Goal: Task Accomplishment & Management: Use online tool/utility

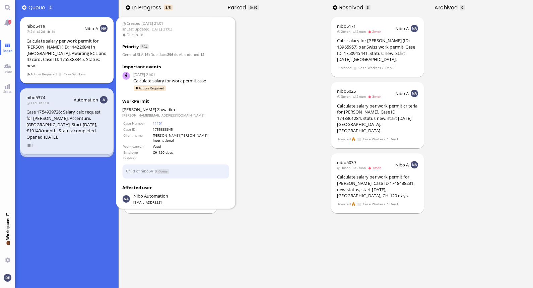
click at [50, 43] on div "Calculate salary per work permit for [PERSON_NAME] (ID: 11422684) in [GEOGRAPHI…" at bounding box center [66, 53] width 81 height 31
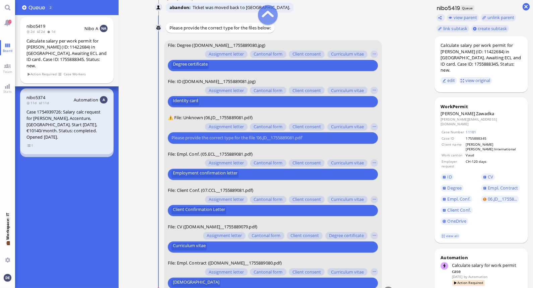
scroll to position [-22, 0]
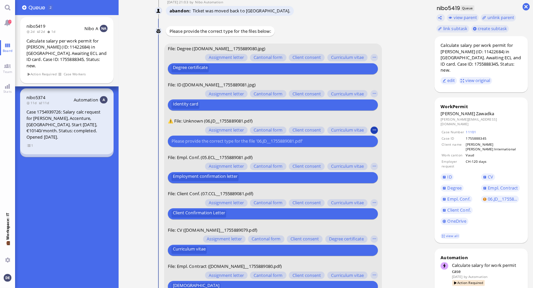
click at [376, 131] on button "button" at bounding box center [373, 129] width 7 height 7
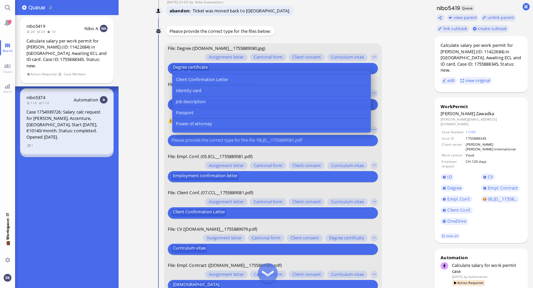
scroll to position [76, 0]
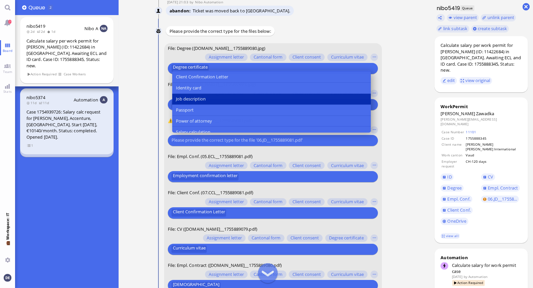
click at [208, 94] on button "Job description" at bounding box center [271, 99] width 199 height 11
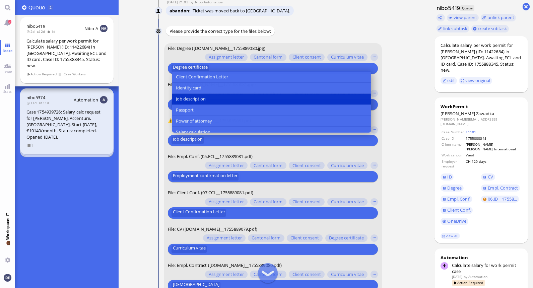
click at [400, 121] on nitautoscroll "[DATE] 21:01 by Automation Automation Calculate eligible salary for work permit…" at bounding box center [273, 144] width 265 height 288
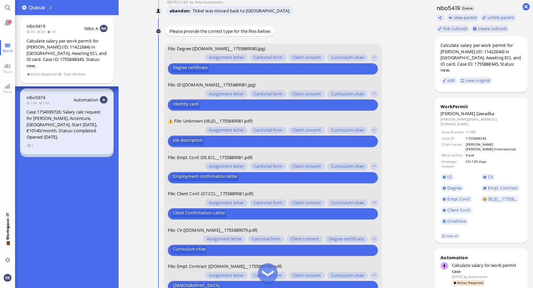
scroll to position [0, 0]
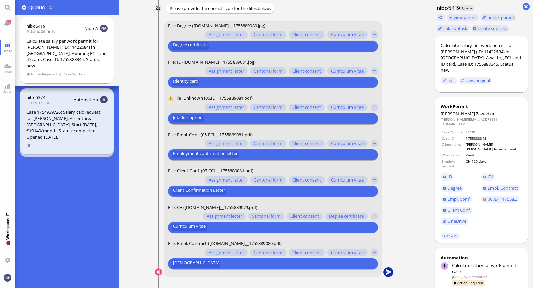
click at [389, 273] on button "submit" at bounding box center [388, 272] width 10 height 10
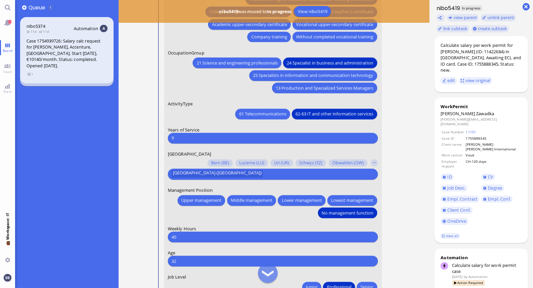
scroll to position [-85, 0]
click at [226, 138] on input "9" at bounding box center [272, 137] width 203 height 7
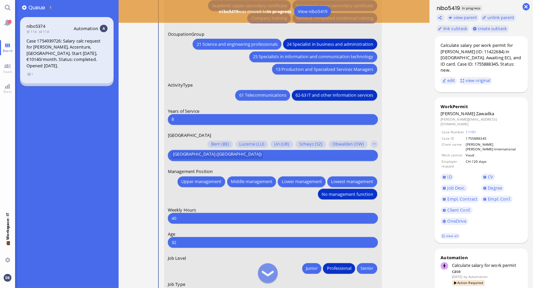
scroll to position [-62, 0]
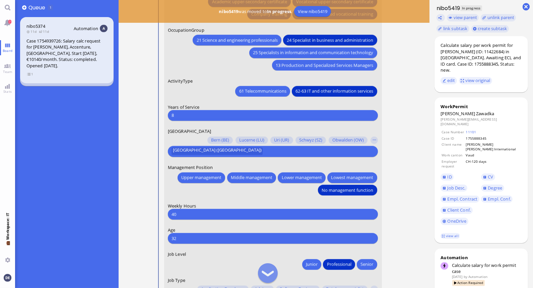
type input "8"
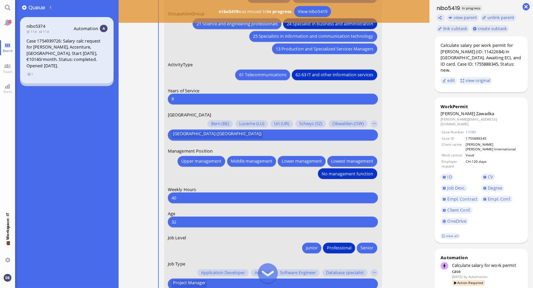
scroll to position [0, 0]
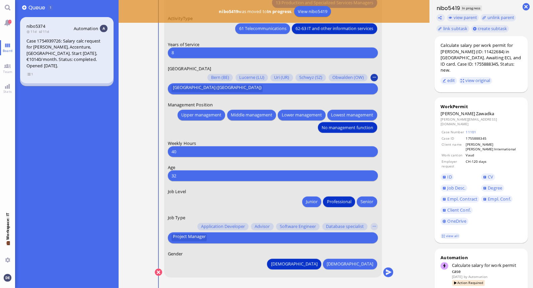
click at [374, 79] on button "button" at bounding box center [373, 77] width 7 height 7
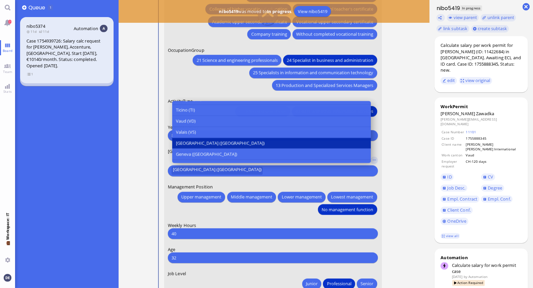
scroll to position [215, 0]
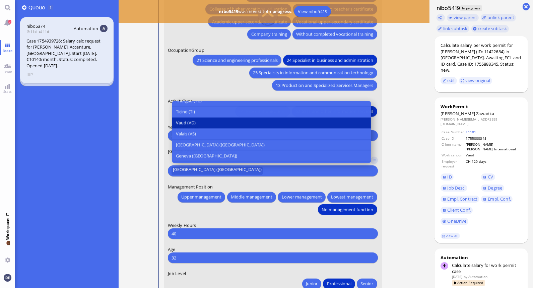
click at [205, 125] on button "Vaud (VD)" at bounding box center [271, 123] width 199 height 11
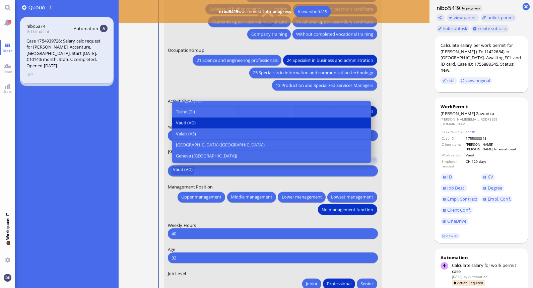
click at [396, 158] on nitautoscroll "[DATE] 21:01 by Automation Automation Calculate eligible salary for work permit…" at bounding box center [273, 144] width 265 height 288
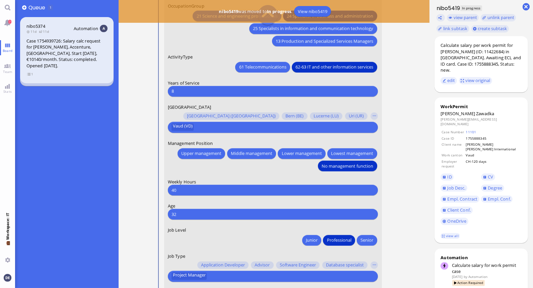
scroll to position [-43, 0]
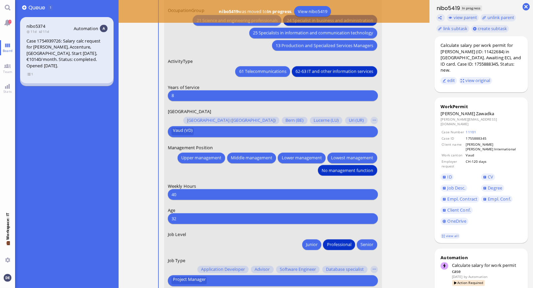
click at [228, 218] on input "32" at bounding box center [272, 218] width 203 height 7
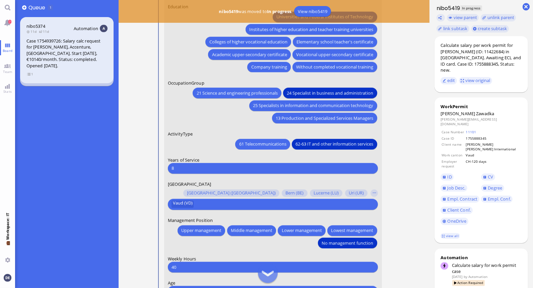
scroll to position [0, 0]
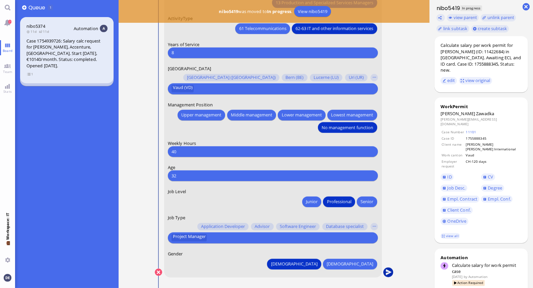
click at [390, 273] on button "submit" at bounding box center [388, 273] width 10 height 10
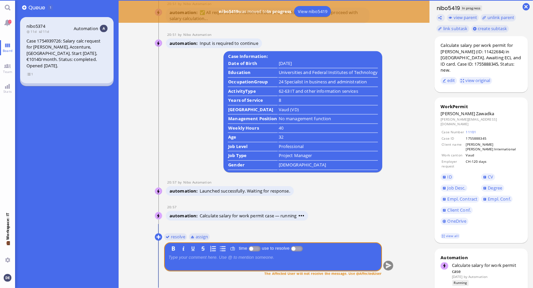
scroll to position [0, 0]
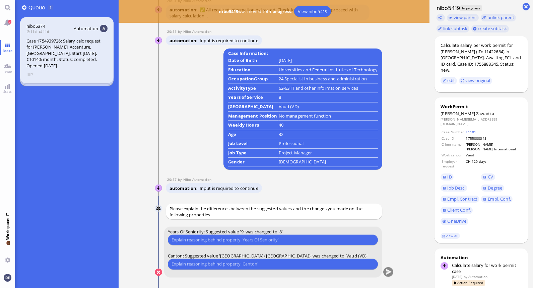
click at [273, 239] on input "text" at bounding box center [272, 239] width 203 height 7
type input "As the work canton is [GEOGRAPHIC_DATA], only count the years at Accenture whic…"
click at [258, 262] on input "text" at bounding box center [272, 264] width 203 height 7
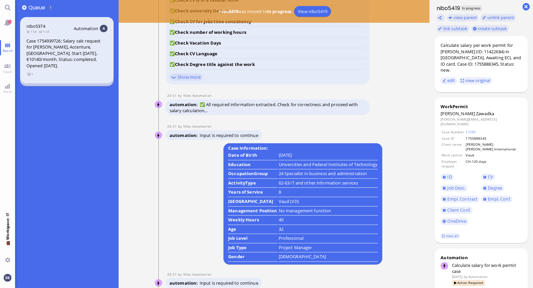
scroll to position [0, 0]
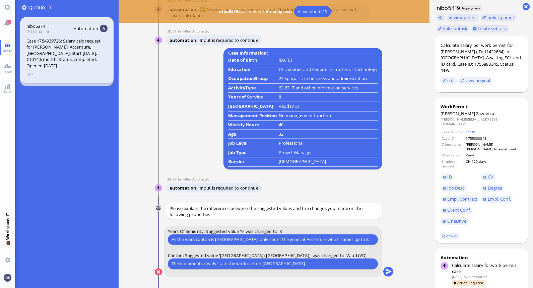
click at [195, 265] on input "The documents clearly state the work canton [GEOGRAPHIC_DATA]." at bounding box center [272, 263] width 203 height 7
click at [209, 263] on input "The JD clearly state the work canton [GEOGRAPHIC_DATA]." at bounding box center [272, 263] width 203 height 7
drag, startPoint x: 265, startPoint y: 263, endPoint x: 231, endPoint y: 265, distance: 33.2
click at [232, 265] on input "The JD clearly states the work canton [GEOGRAPHIC_DATA]." at bounding box center [272, 263] width 203 height 7
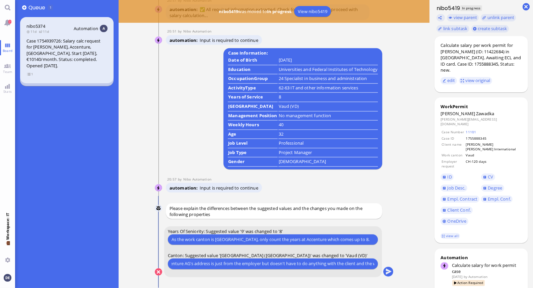
scroll to position [0, 150]
type input "The JD clearly states the client's work location in [GEOGRAPHIC_DATA]. Accentur…"
click at [389, 274] on button "submit" at bounding box center [388, 272] width 10 height 10
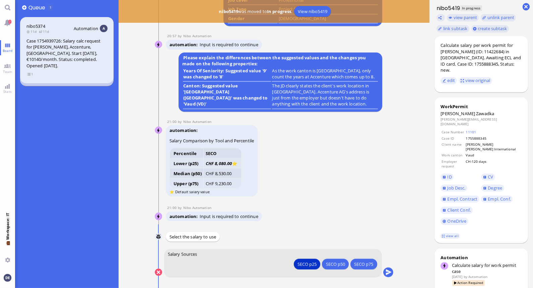
scroll to position [0, 0]
click at [390, 271] on button "submit" at bounding box center [388, 273] width 10 height 10
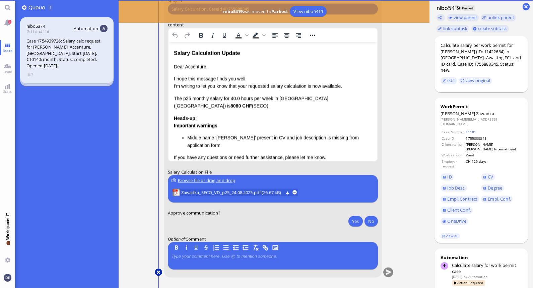
scroll to position [0, 0]
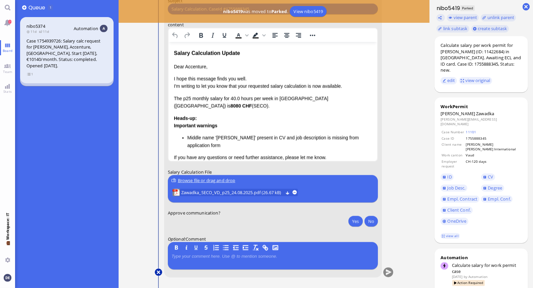
click at [157, 272] on button at bounding box center [158, 272] width 7 height 7
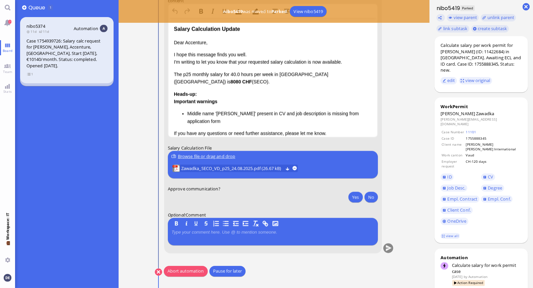
click at [190, 272] on button "Abort automation" at bounding box center [186, 271] width 44 height 11
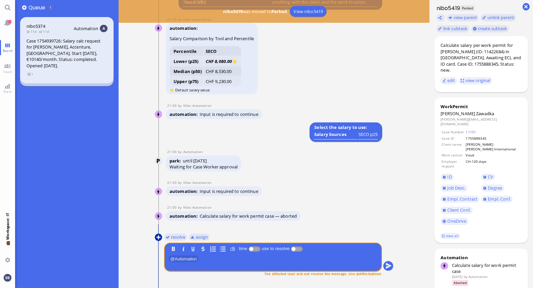
click at [159, 236] on button at bounding box center [158, 237] width 7 height 7
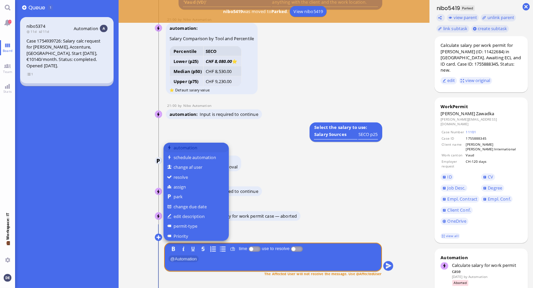
click at [194, 145] on button "automation" at bounding box center [195, 148] width 65 height 10
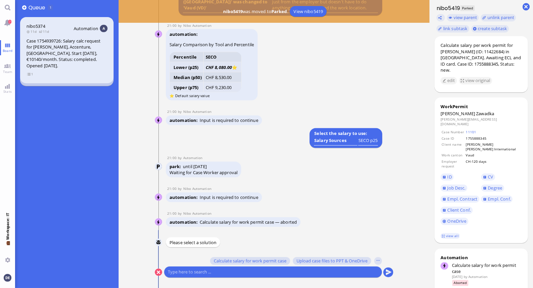
scroll to position [0, 0]
click at [263, 261] on span "Calculate salary for work permit case" at bounding box center [250, 260] width 73 height 5
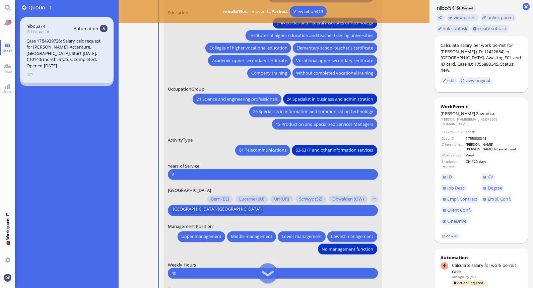
scroll to position [-121, 0]
click at [215, 173] on input "9" at bounding box center [272, 173] width 203 height 7
type input "8"
click at [373, 199] on button "button" at bounding box center [373, 198] width 7 height 7
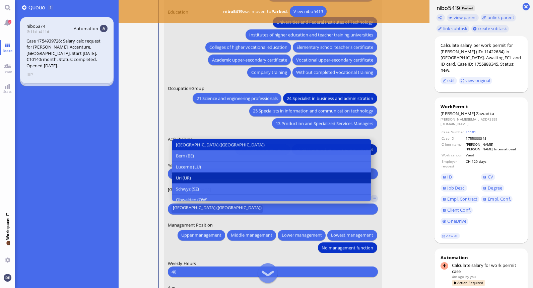
scroll to position [225, 0]
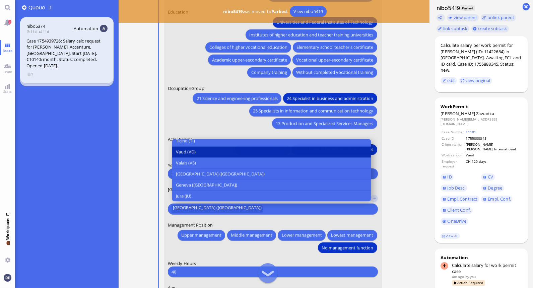
click at [196, 154] on button "Vaud (VD)" at bounding box center [271, 152] width 199 height 11
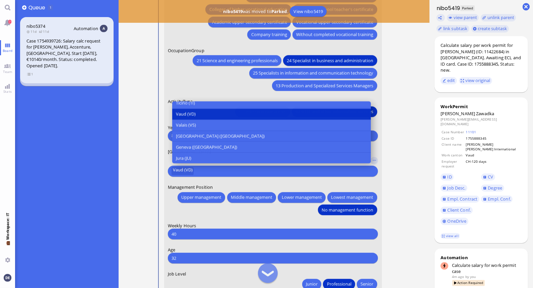
scroll to position [-19, 0]
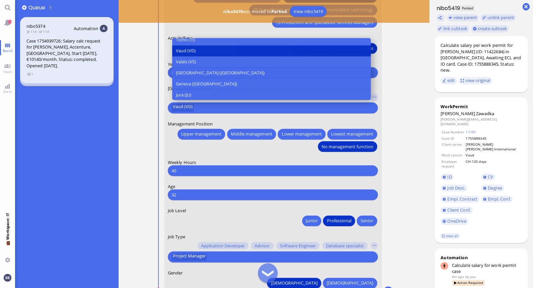
click at [406, 115] on nitautoscroll "[DATE] 21:01 by Automation Automation Calculate eligible salary for work permit…" at bounding box center [273, 144] width 265 height 288
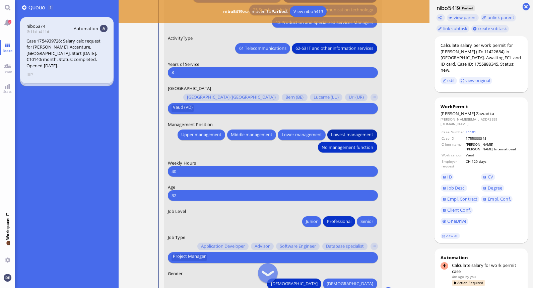
click at [347, 133] on span "Lowest management" at bounding box center [352, 134] width 42 height 7
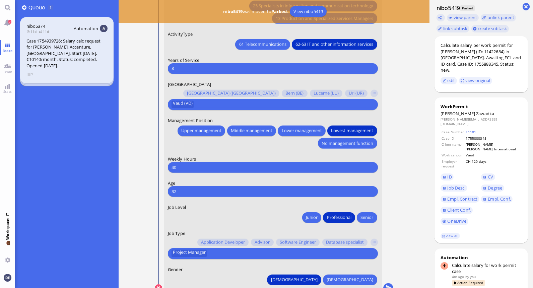
scroll to position [0, 0]
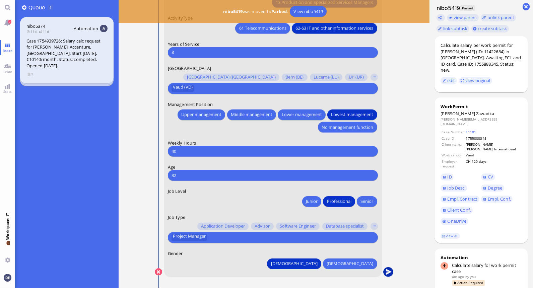
click at [386, 269] on button "submit" at bounding box center [388, 272] width 10 height 10
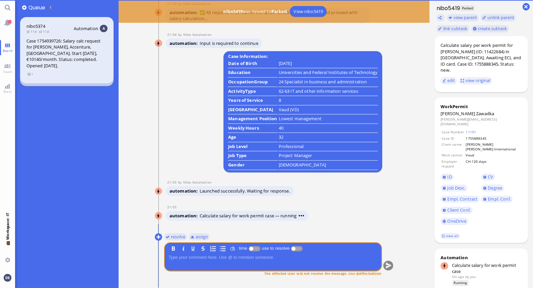
scroll to position [0, 0]
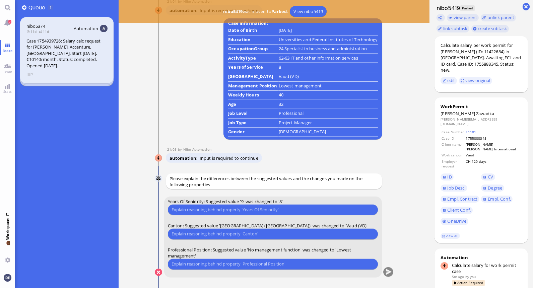
click at [241, 208] on input "text" at bounding box center [272, 209] width 203 height 7
type input "Because the work canton is [GEOGRAPHIC_DATA], only count the years at Accenture…"
click at [238, 232] on input "text" at bounding box center [272, 233] width 203 height 7
type input "The JD clearly states the Client location in [GEOGRAPHIC_DATA]. Accenture AG's …"
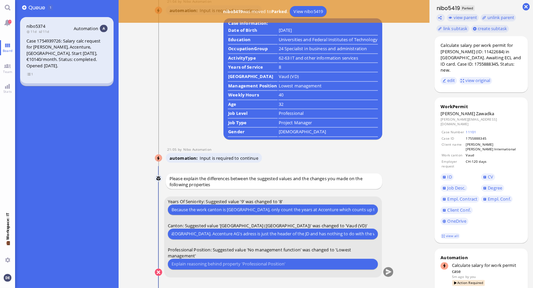
scroll to position [0, 0]
click at [273, 267] on input "text" at bounding box center [272, 264] width 203 height 7
click at [253, 265] on input "Because the work [PERSON_NAME] is [GEOGRAPHIC_DATA], the postion of Manager has…" at bounding box center [272, 264] width 203 height 7
type input "Because the work [PERSON_NAME] is Vaud, the position of Manager has to be consi…"
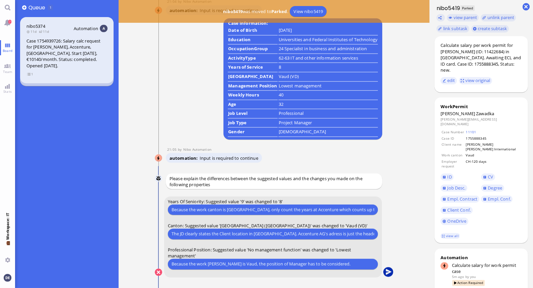
click at [390, 270] on button "submit" at bounding box center [388, 273] width 10 height 10
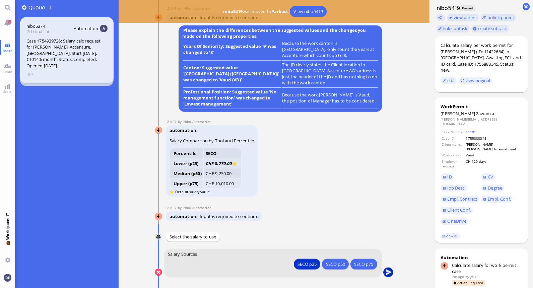
click at [388, 274] on button "submit" at bounding box center [388, 273] width 10 height 10
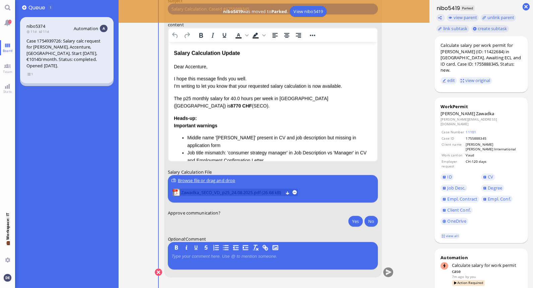
click at [257, 192] on span "Zawadka_SECO_VD_p25_24.08.2025.pdf (26.68 kB)" at bounding box center [232, 192] width 102 height 7
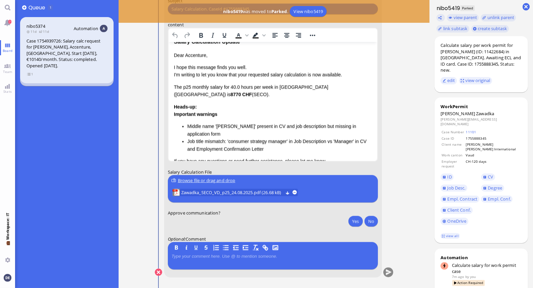
scroll to position [14, 0]
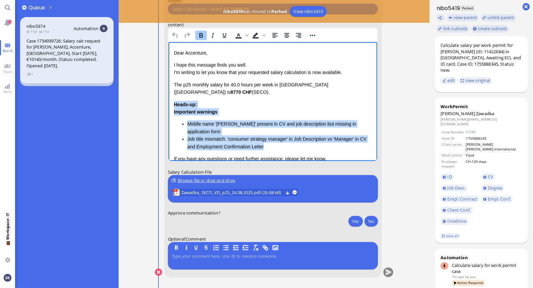
drag, startPoint x: 266, startPoint y: 131, endPoint x: 172, endPoint y: 97, distance: 99.9
click at [172, 97] on html "Salary Calculation Update Dear Accenture, I hope this message finds you well. I…" at bounding box center [272, 119] width 209 height 182
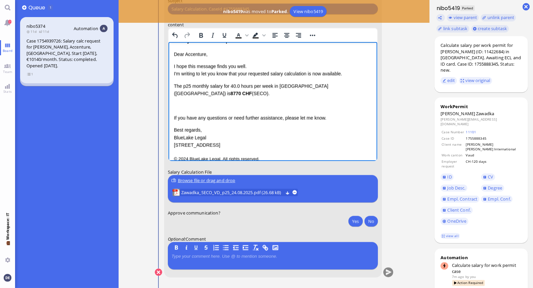
drag, startPoint x: 363, startPoint y: 88, endPoint x: 176, endPoint y: 86, distance: 186.2
click at [176, 86] on p "The p25 monthly salary for 40.0 hours per week in [GEOGRAPHIC_DATA] ([GEOGRAPHI…" at bounding box center [272, 89] width 198 height 15
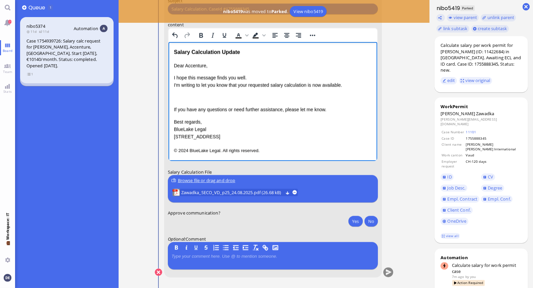
scroll to position [0, 0]
click at [190, 100] on div "Rich Text Area. Press ALT-0 for help." at bounding box center [272, 97] width 198 height 7
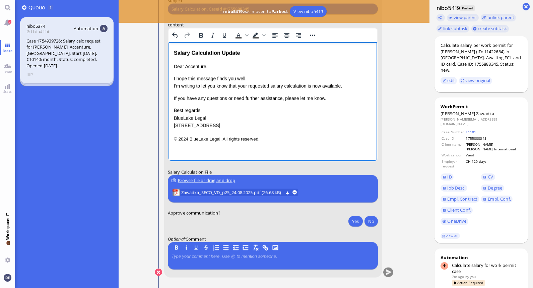
click at [306, 84] on p "I hope this message finds you well. I'm writing to let you know that your reque…" at bounding box center [272, 82] width 198 height 15
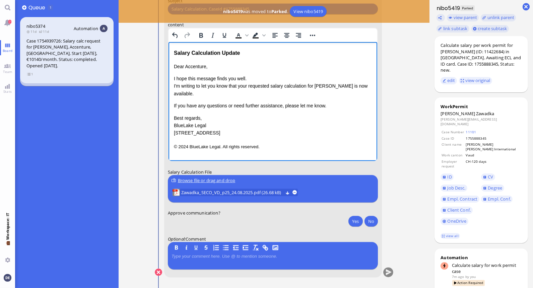
click at [328, 106] on p "If you have any questions or need further assistance, please let me know." at bounding box center [272, 105] width 198 height 7
click at [204, 98] on div "Dear Accenture, I hope this message finds you well. I'm writing to let you know…" at bounding box center [272, 100] width 198 height 74
click at [221, 95] on p "I hope this message finds you well. I'm writing to let you know that your reque…" at bounding box center [272, 86] width 198 height 22
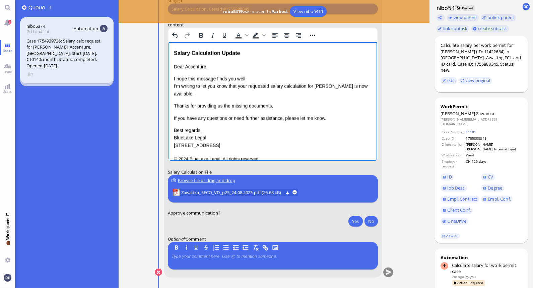
click at [293, 105] on p "Thanks for providing us the missing documents." at bounding box center [272, 105] width 198 height 7
click at [251, 98] on div "Dear Accenture, I hope this message finds you well. I'm writing to let you know…" at bounding box center [272, 106] width 198 height 86
click at [252, 94] on p "I hope this message finds you well. I'm writing to let you know that your reque…" at bounding box center [272, 86] width 198 height 22
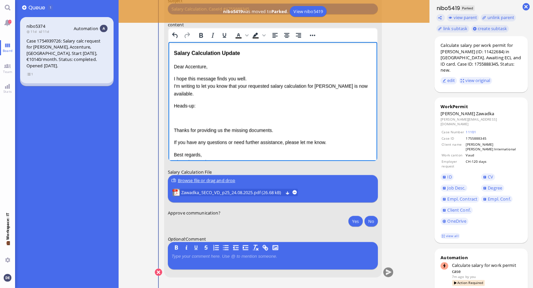
drag, startPoint x: 201, startPoint y: 105, endPoint x: 173, endPoint y: 105, distance: 27.8
click at [173, 105] on p "Heads-up:" at bounding box center [272, 105] width 198 height 7
click at [198, 35] on icon "Bold" at bounding box center [201, 35] width 8 height 8
click at [205, 105] on p "Heads-up:" at bounding box center [272, 105] width 198 height 7
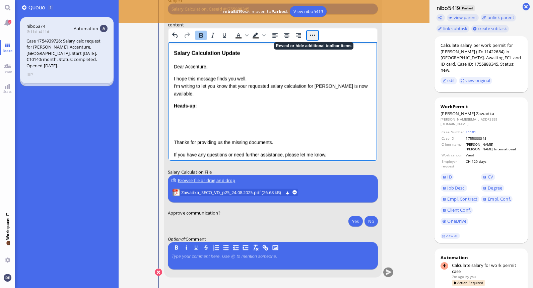
click at [312, 36] on button "Reveal or hide additional toolbar items" at bounding box center [311, 35] width 11 height 9
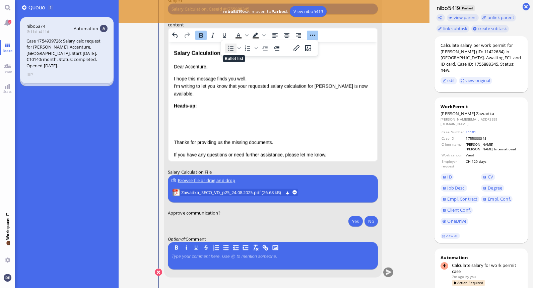
click at [232, 46] on icon "Bullet list" at bounding box center [230, 48] width 5 height 5
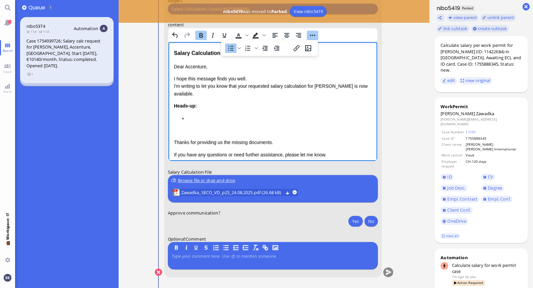
click at [194, 132] on p "Rich Text Area. Press ALT-0 for help." at bounding box center [272, 130] width 198 height 7
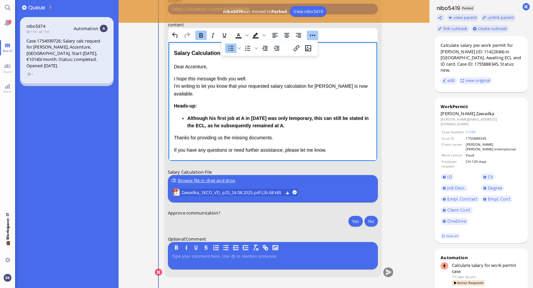
drag, startPoint x: 306, startPoint y: 124, endPoint x: 187, endPoint y: 117, distance: 119.1
click at [187, 117] on li "Although his first job at A in [DATE] was only temporary, this can still be sta…" at bounding box center [279, 122] width 185 height 15
click at [202, 32] on icon "Bold" at bounding box center [201, 35] width 8 height 8
click at [240, 117] on li "Although his first job at A in [DATE] was only temporary, this can still be sta…" at bounding box center [279, 122] width 185 height 15
click at [298, 125] on li "Although his first job at Accenture in [DATE] was only temporary, this can stil…" at bounding box center [279, 122] width 185 height 15
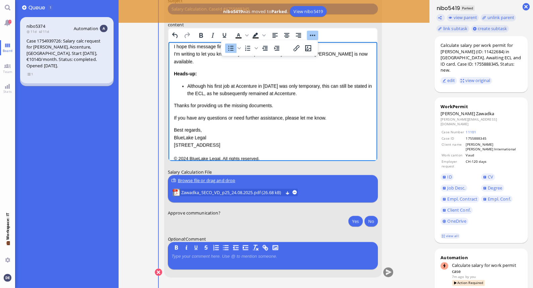
scroll to position [40, 0]
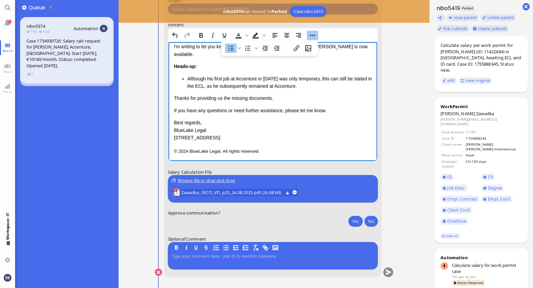
click at [276, 98] on p "Thanks for providing us the missing documents." at bounding box center [272, 97] width 198 height 7
drag, startPoint x: 274, startPoint y: 96, endPoint x: 249, endPoint y: 98, distance: 25.2
click at [249, 98] on p "Thanks for providing us the missing documents." at bounding box center [272, 97] width 198 height 7
click at [355, 222] on button "Yes" at bounding box center [355, 221] width 14 height 11
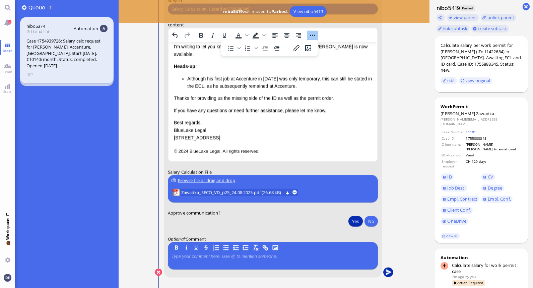
click at [388, 271] on button "submit" at bounding box center [388, 273] width 10 height 10
